Goal: Book appointment/travel/reservation

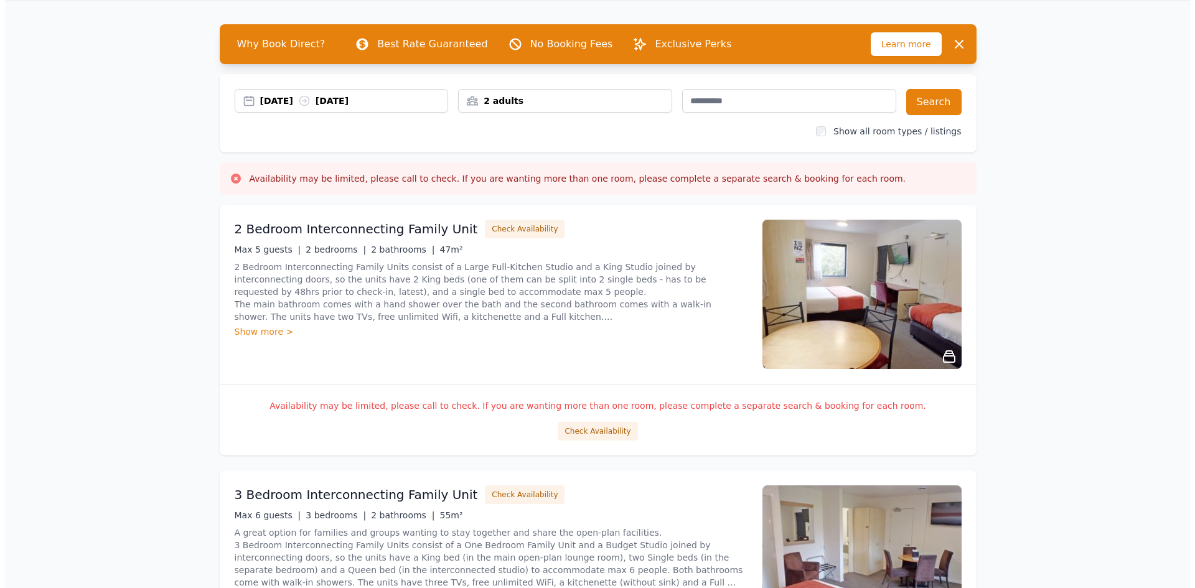
scroll to position [62, 0]
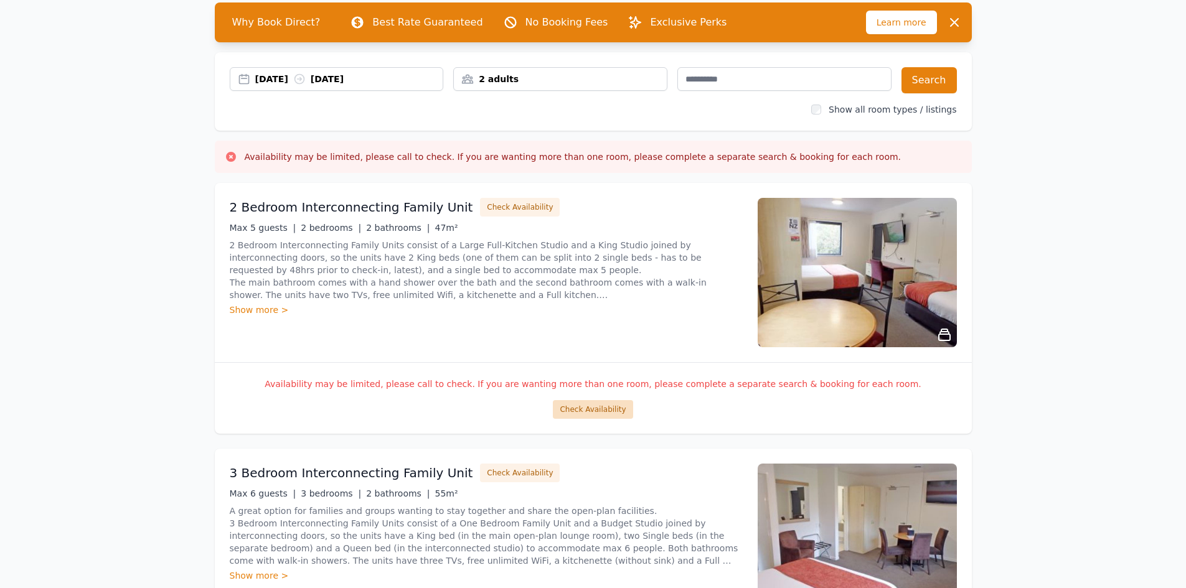
click at [588, 407] on button "Check Availability" at bounding box center [593, 409] width 80 height 19
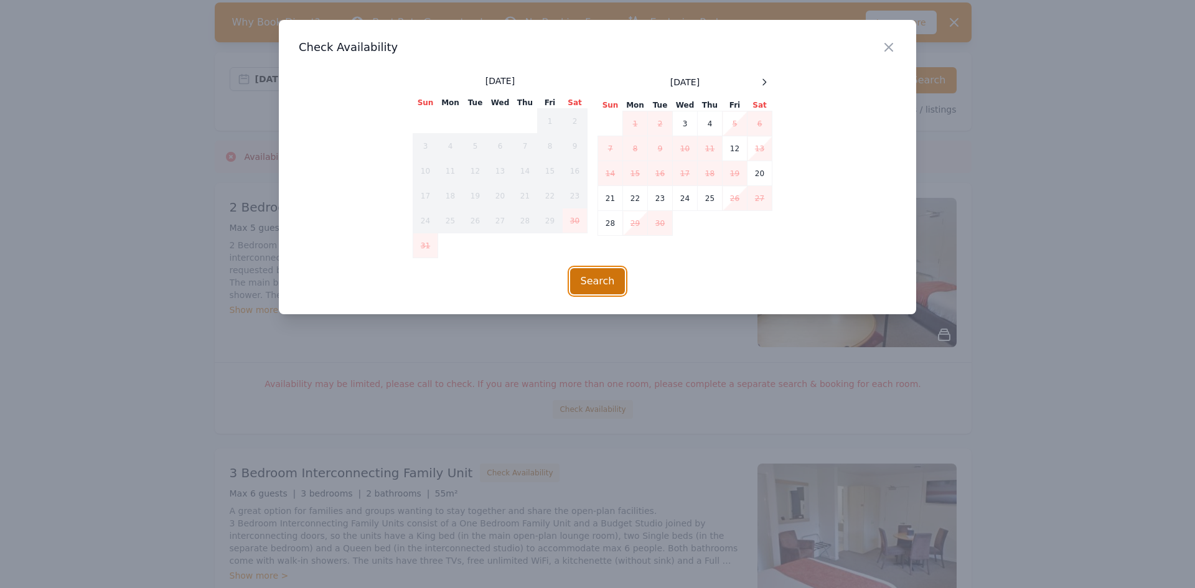
click at [604, 283] on button "Search" at bounding box center [597, 281] width 55 height 26
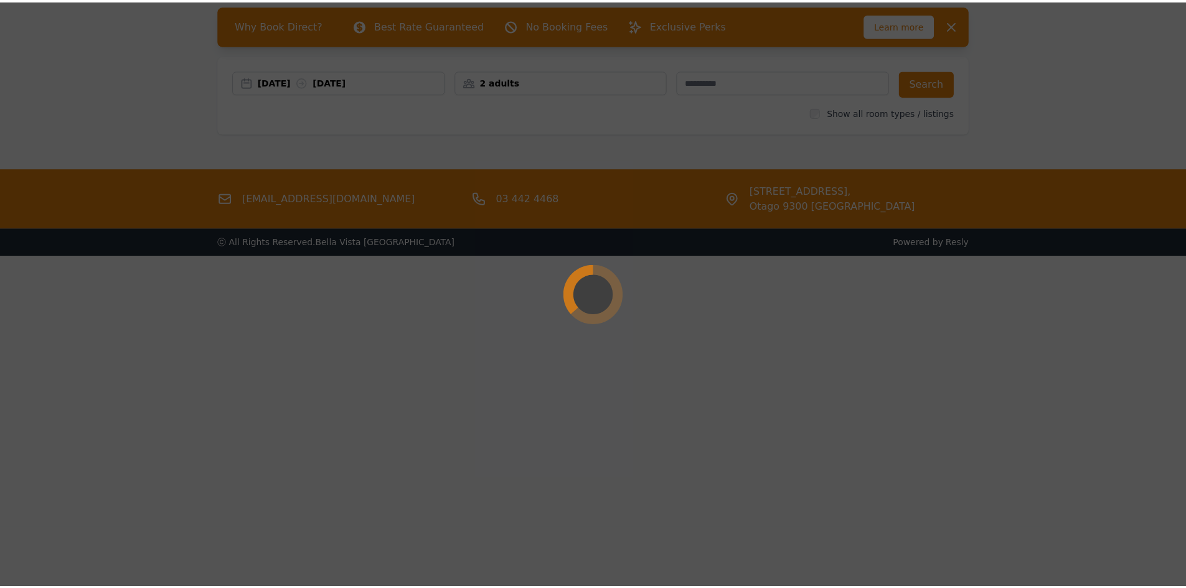
scroll to position [60, 0]
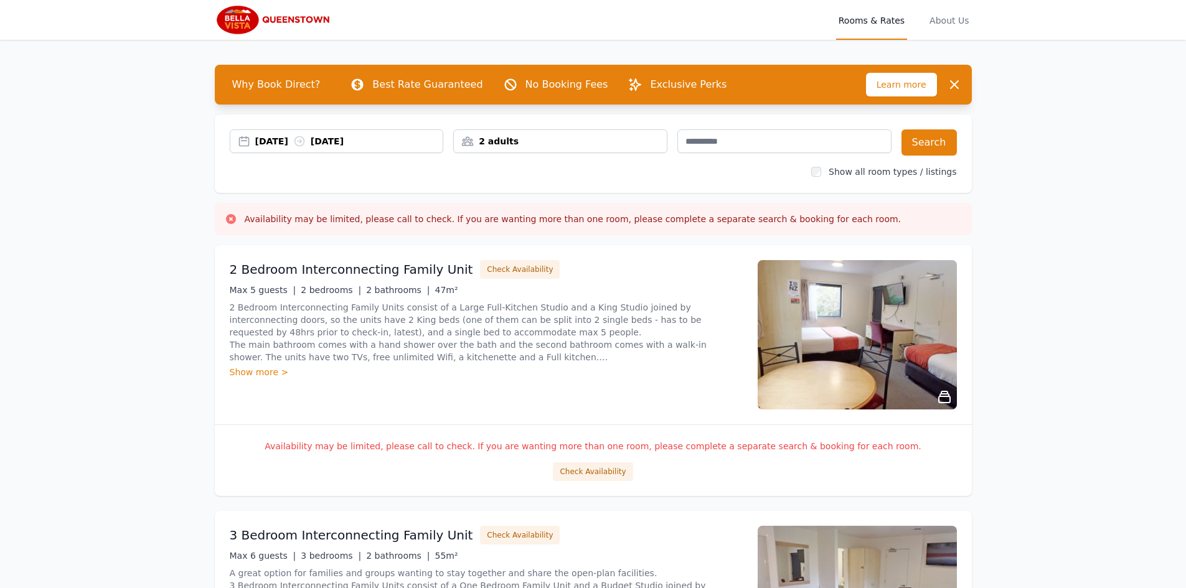
click at [624, 146] on div "2 adults" at bounding box center [560, 141] width 213 height 12
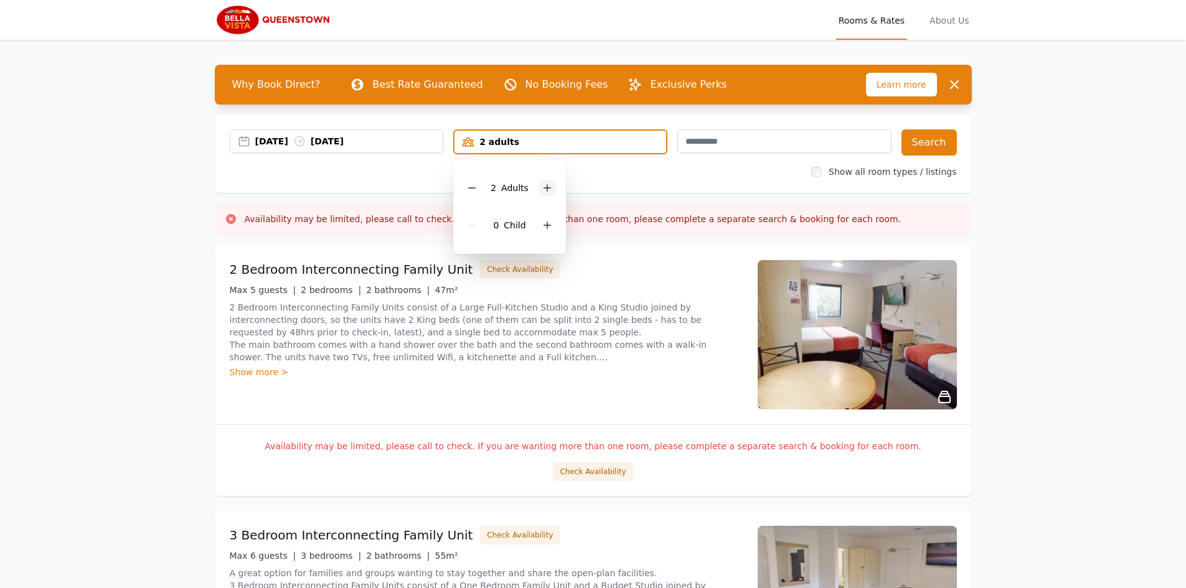
click at [547, 185] on icon at bounding box center [547, 188] width 10 height 10
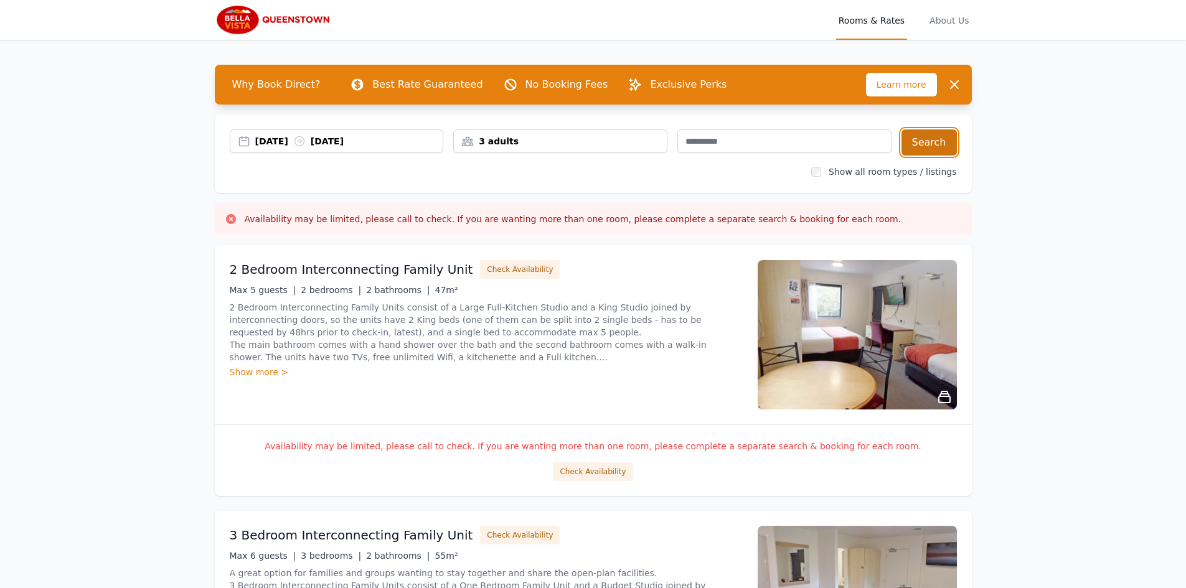
click at [941, 144] on button "Search" at bounding box center [929, 143] width 55 height 26
click at [946, 22] on span "About Us" at bounding box center [949, 20] width 44 height 40
